Goal: Information Seeking & Learning: Learn about a topic

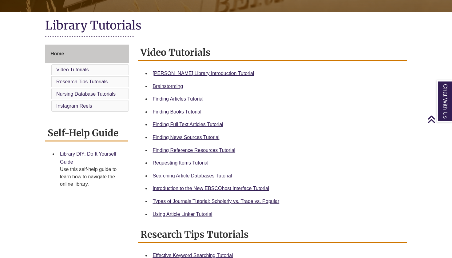
scroll to position [144, 0]
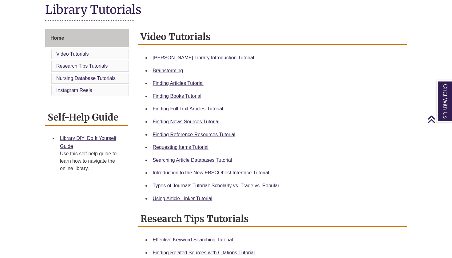
click at [212, 185] on link "Types of Journals Tutorial: Scholarly vs. Trade vs. Popular" at bounding box center [216, 185] width 127 height 5
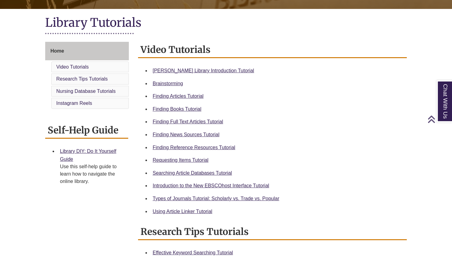
scroll to position [132, 0]
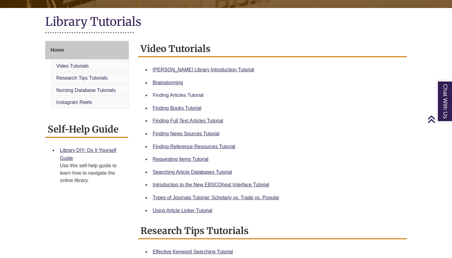
click at [194, 95] on link "Finding Articles Tutorial" at bounding box center [178, 95] width 51 height 5
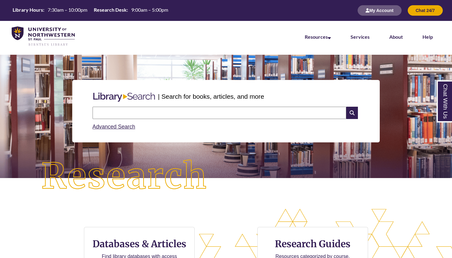
click at [155, 118] on input "text" at bounding box center [220, 113] width 254 height 12
type input "**********"
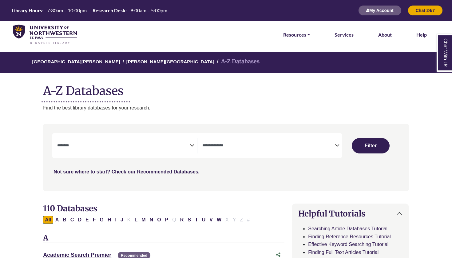
select select "Database Subject Filter"
select select "Database Types Filter"
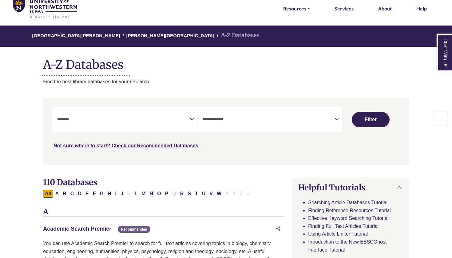
scroll to position [26, 0]
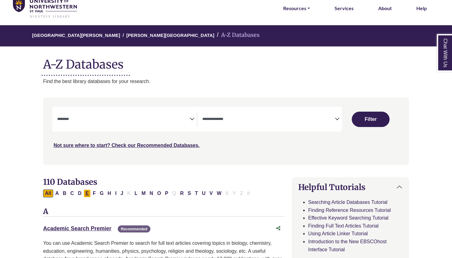
click at [87, 193] on button "E" at bounding box center [87, 194] width 7 height 8
select select "Database Subject Filter"
select select "Database Types Filter"
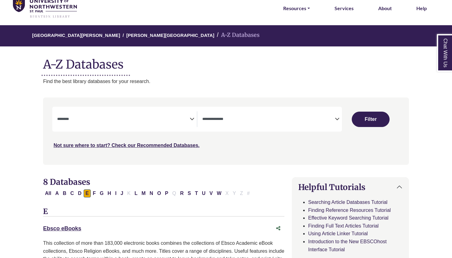
click at [191, 118] on icon "Search filters" at bounding box center [192, 118] width 5 height 9
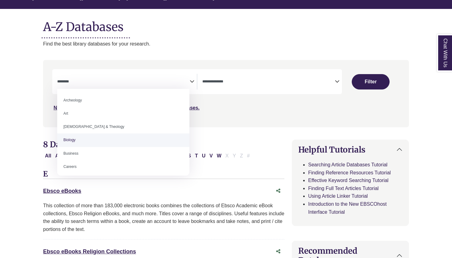
select select "*****"
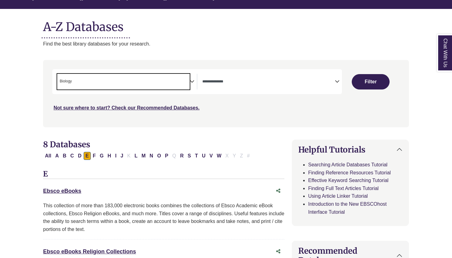
click at [214, 130] on div "**********" at bounding box center [225, 98] width 373 height 76
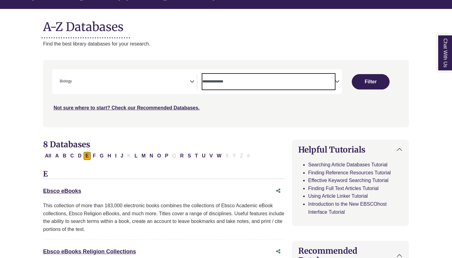
click at [264, 78] on span "Search filters" at bounding box center [268, 80] width 133 height 5
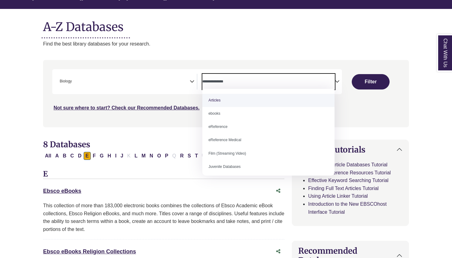
click at [263, 81] on textarea "Search" at bounding box center [268, 82] width 133 height 5
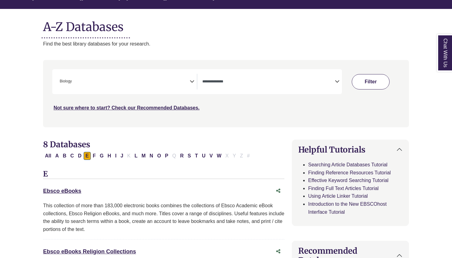
click at [358, 81] on button "Filter" at bounding box center [371, 81] width 38 height 15
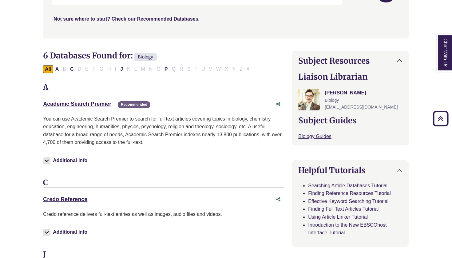
scroll to position [138, 0]
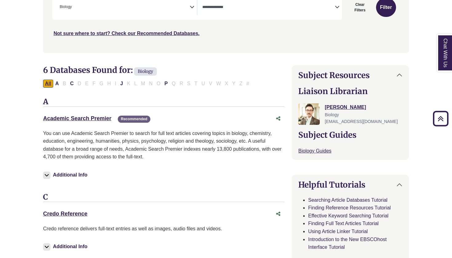
click at [50, 80] on button "All" at bounding box center [48, 84] width 10 height 8
select select "Database Types Filter"
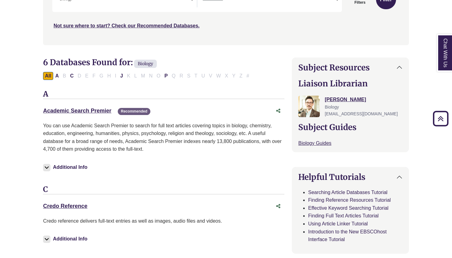
scroll to position [147, 0]
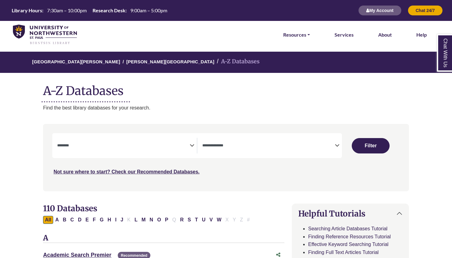
select select "Database Subject Filter"
select select "Database Types Filter"
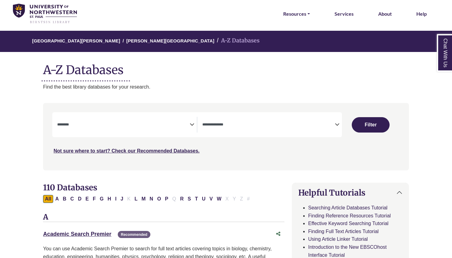
scroll to position [22, 0]
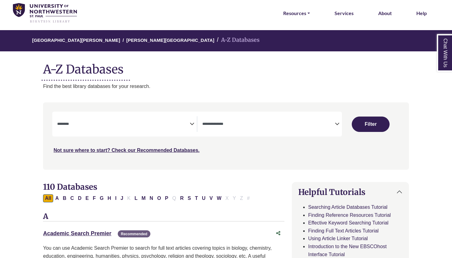
click at [190, 123] on icon "Search filters" at bounding box center [192, 122] width 5 height 9
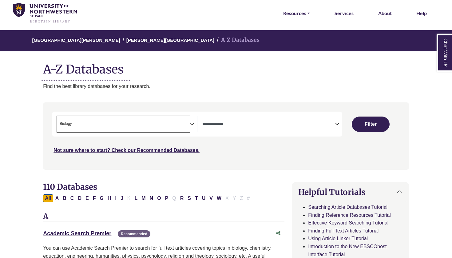
scroll to position [18, 0]
click at [164, 125] on span "× Biology" at bounding box center [123, 124] width 133 height 16
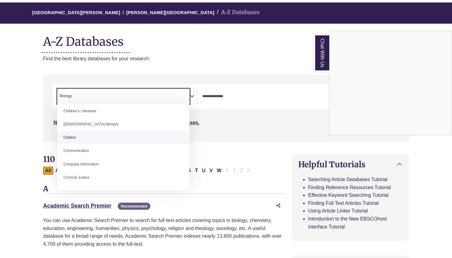
scroll to position [50, 0]
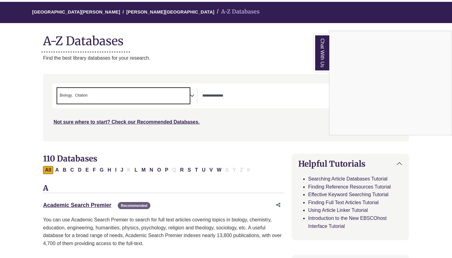
click at [166, 98] on div "Chat With Us" at bounding box center [226, 129] width 452 height 258
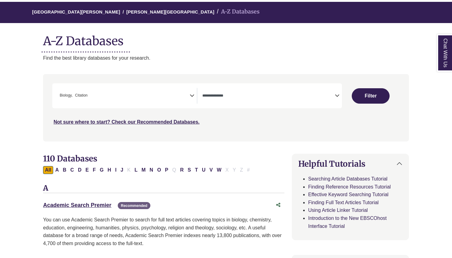
click at [175, 101] on span "× Biology × Citation" at bounding box center [123, 96] width 133 height 16
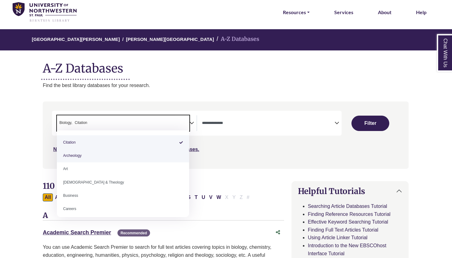
scroll to position [17, 0]
select select "******"
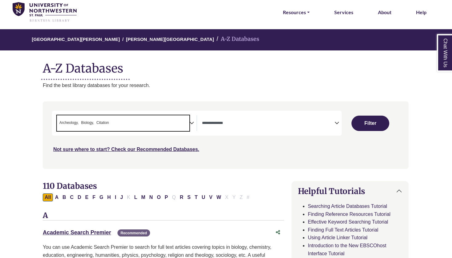
click at [150, 121] on span "× Archeology × Biology × Citation" at bounding box center [123, 123] width 133 height 16
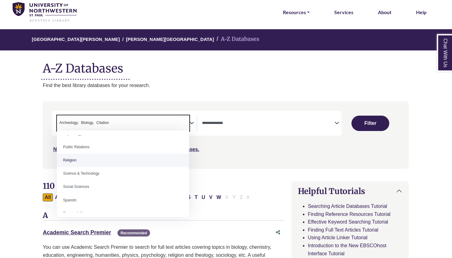
scroll to position [500, 0]
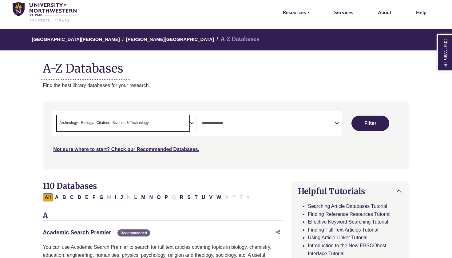
click at [176, 122] on span "× Archeology × Biology × Citation × Science & Technology" at bounding box center [123, 123] width 133 height 16
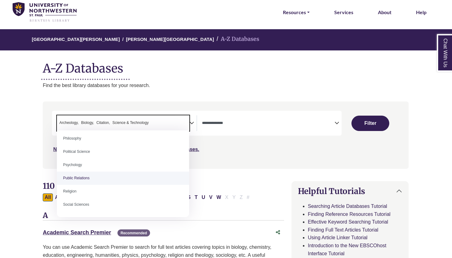
scroll to position [481, 0]
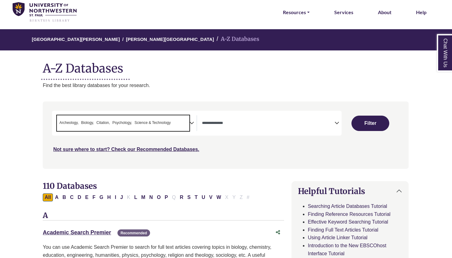
click at [181, 123] on span "× Archeology × Biology × Citation × Psychology × Science & Technology" at bounding box center [123, 123] width 133 height 16
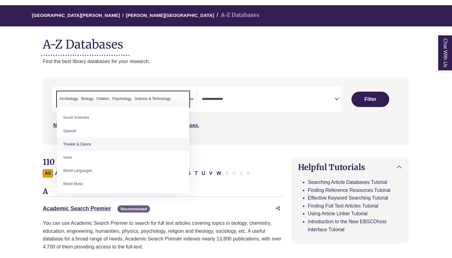
scroll to position [66, 0]
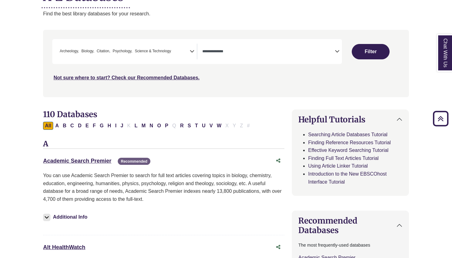
scroll to position [76, 0]
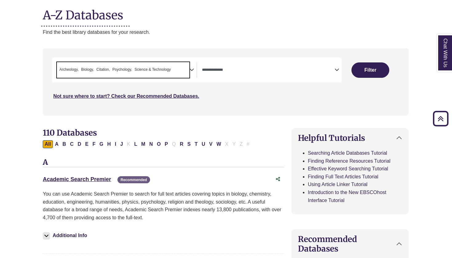
click at [81, 73] on span "× Archeology × Biology × Citation × Psychology × Science & Technology" at bounding box center [123, 70] width 133 height 16
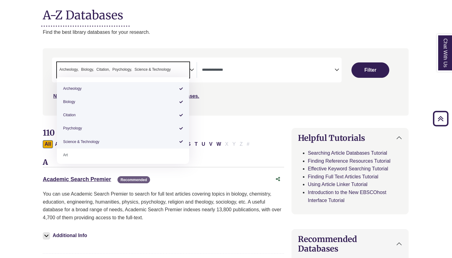
click at [106, 68] on span "Citation" at bounding box center [104, 70] width 14 height 6
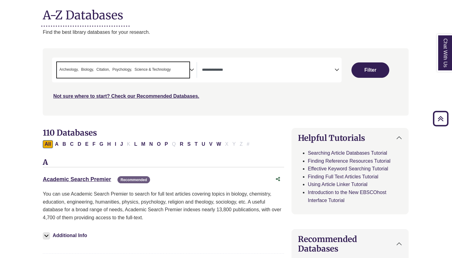
click at [106, 68] on span "Citation" at bounding box center [104, 70] width 14 height 6
click at [201, 74] on div "**********" at bounding box center [269, 70] width 145 height 16
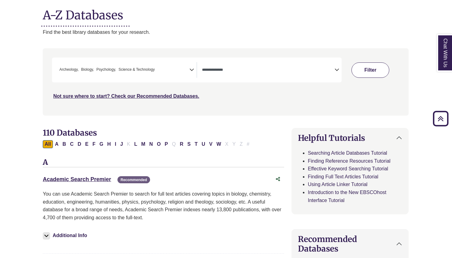
click at [369, 66] on button "Filter" at bounding box center [371, 69] width 38 height 15
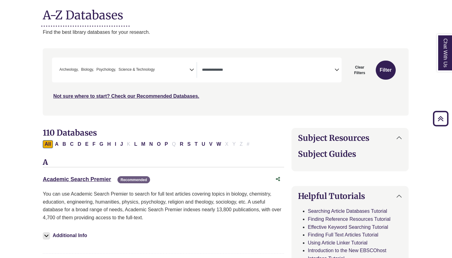
select select "Database Types Filter"
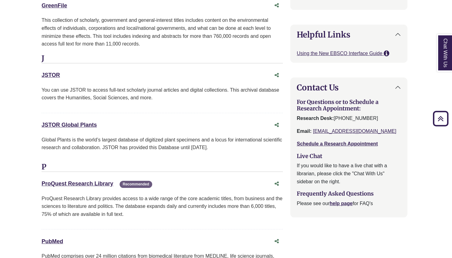
scroll to position [783, 2]
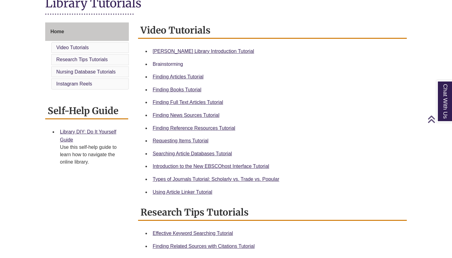
scroll to position [151, 0]
click at [214, 151] on link "Searching Article Databases Tutorial" at bounding box center [192, 153] width 79 height 5
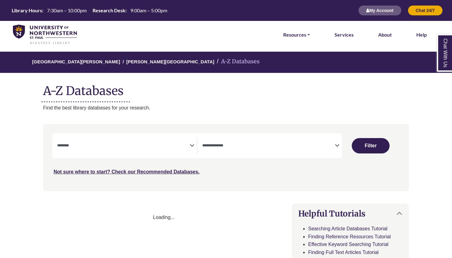
select select "Database Subject Filter"
select select "Database Types Filter"
select select "Database Subject Filter"
select select "Database Types Filter"
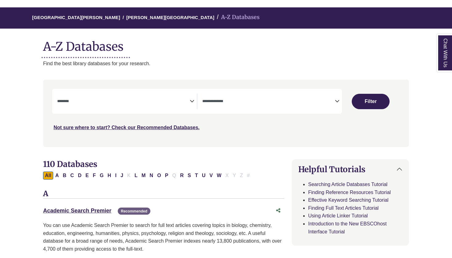
scroll to position [76, 0]
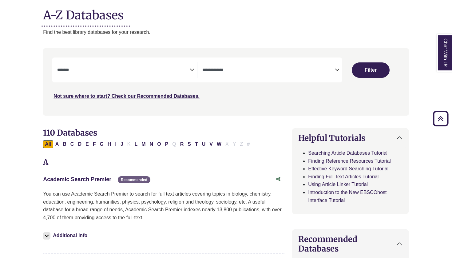
click at [102, 176] on link "Academic Search Premier This link opens in a new window" at bounding box center [77, 179] width 68 height 6
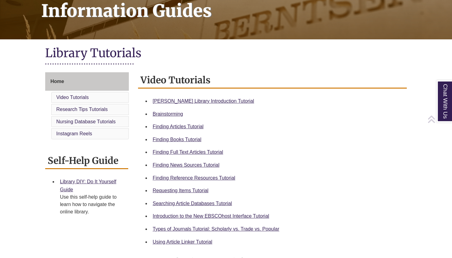
scroll to position [108, 0]
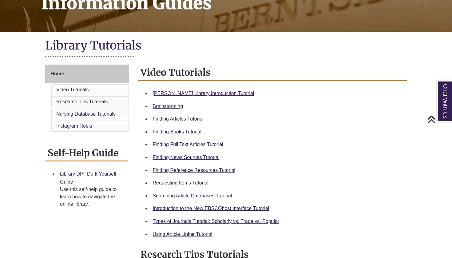
click at [204, 143] on link "Finding Full Text Articles Tutorial" at bounding box center [188, 144] width 70 height 5
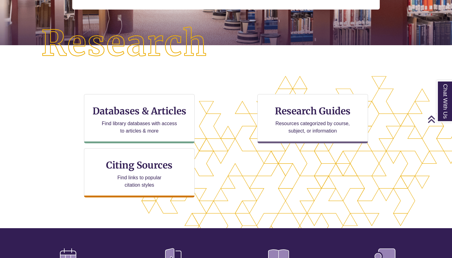
scroll to position [144, 0]
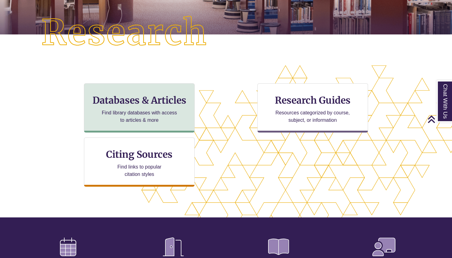
click at [179, 113] on p "Find library databases with access to articles & more" at bounding box center [139, 116] width 80 height 15
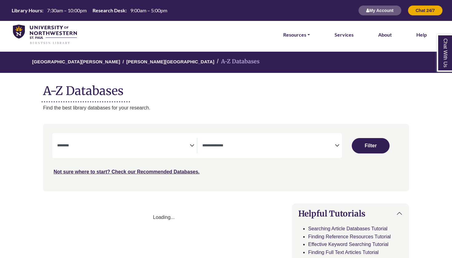
select select "Database Subject Filter"
select select "Database Types Filter"
select select "Database Subject Filter"
select select "Database Types Filter"
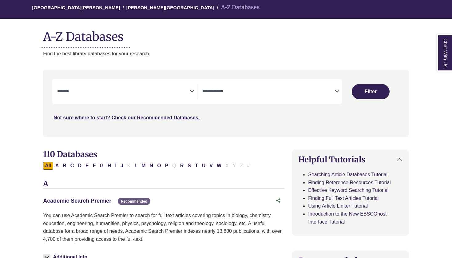
scroll to position [58, 0]
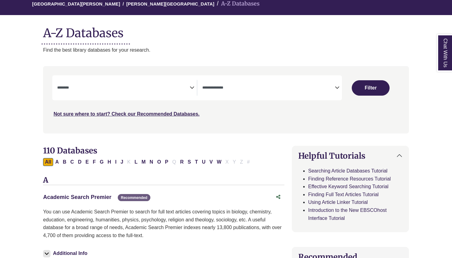
click at [105, 197] on link "Academic Search Premier This link opens in a new window" at bounding box center [77, 197] width 68 height 6
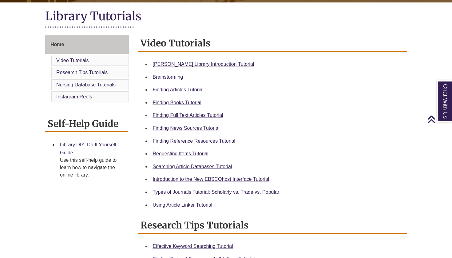
scroll to position [138, 0]
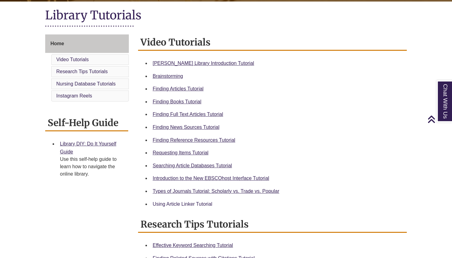
click at [197, 204] on link "Using Article Linker Tutorial" at bounding box center [183, 204] width 60 height 5
